Goal: Transaction & Acquisition: Obtain resource

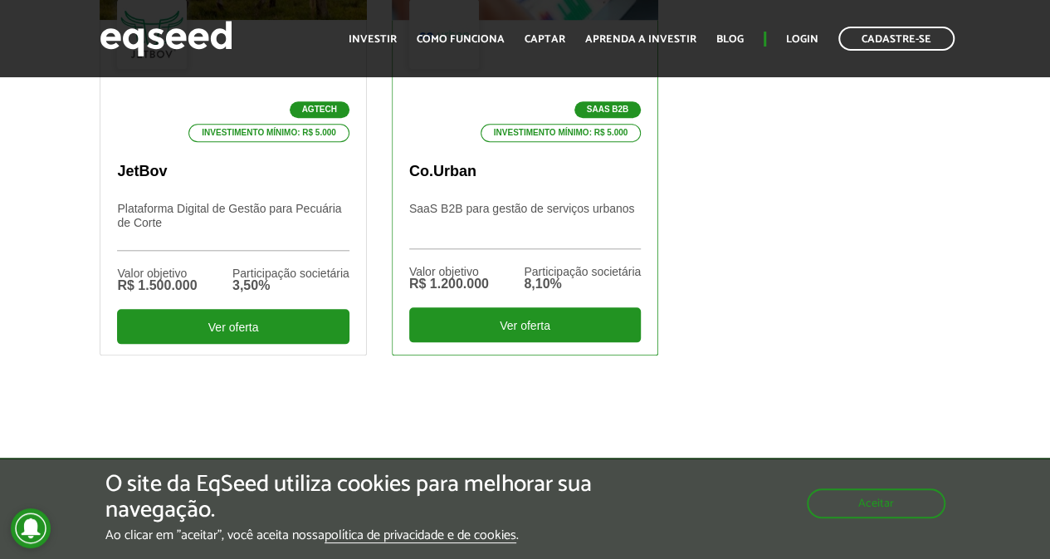
scroll to position [415, 0]
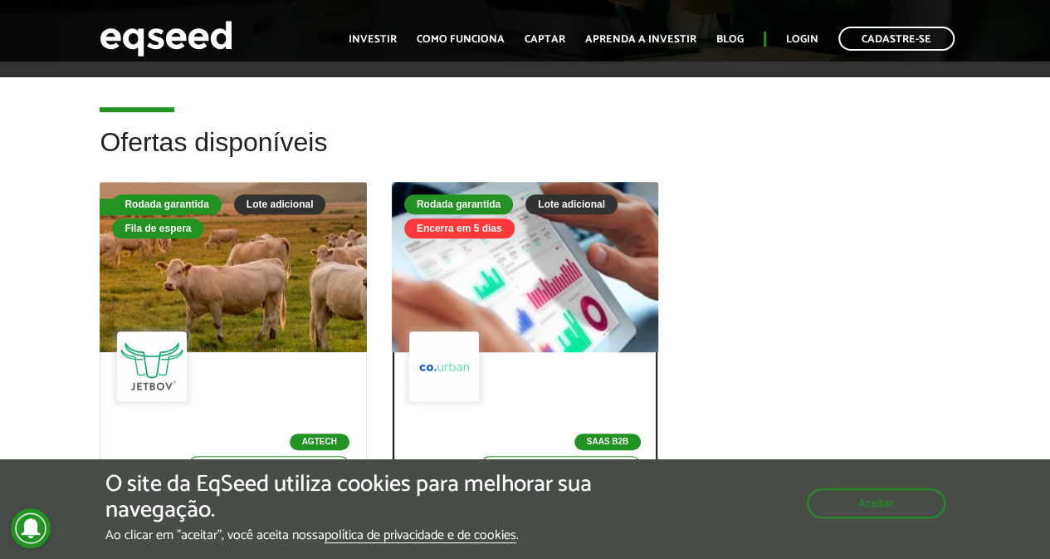
click at [546, 260] on div at bounding box center [525, 267] width 320 height 204
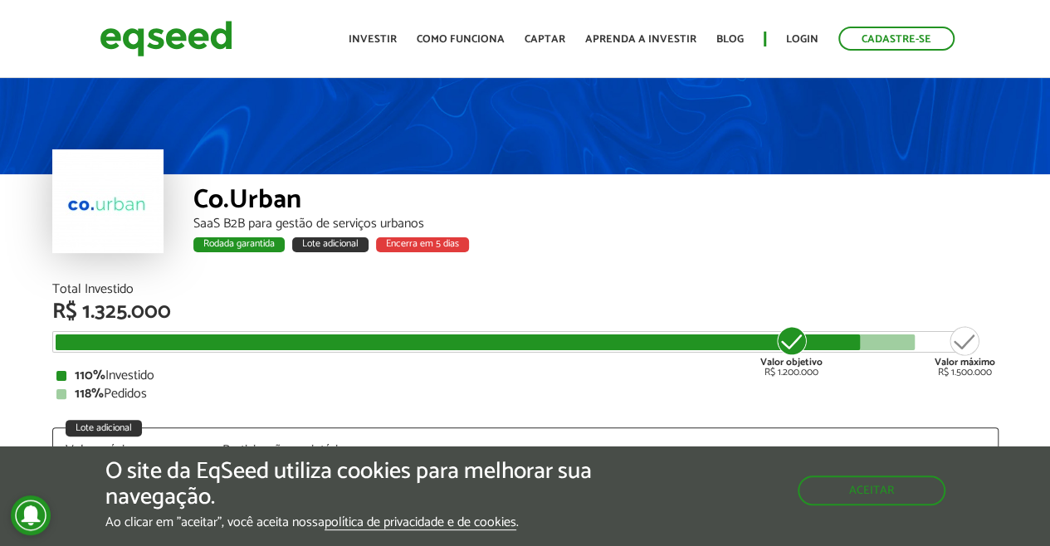
click at [639, 271] on div "Co.Urban SaaS B2B para gestão de serviços urbanos Rodada garantida Lote adicion…" at bounding box center [595, 228] width 805 height 109
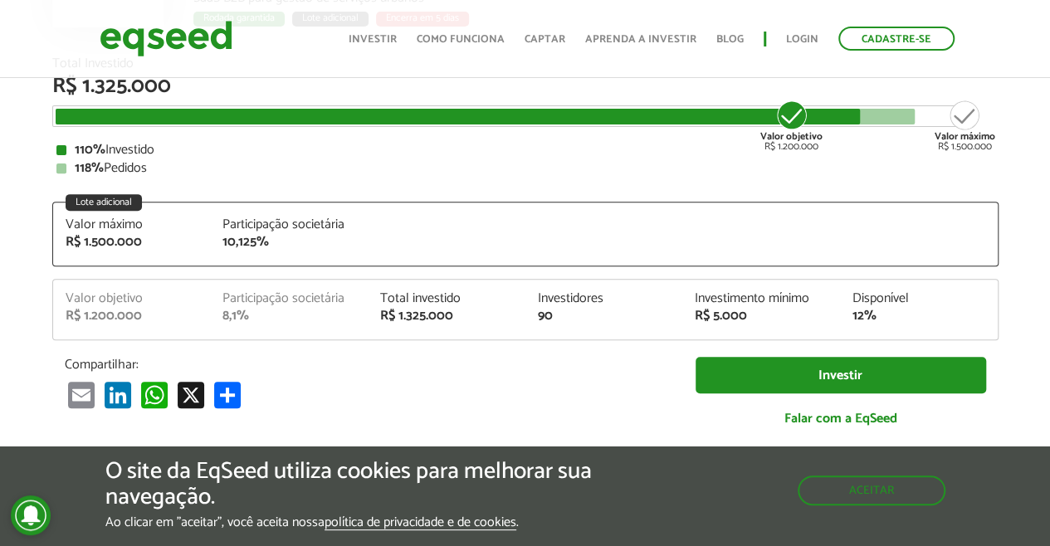
scroll to position [166, 0]
